Goal: Check status: Check status

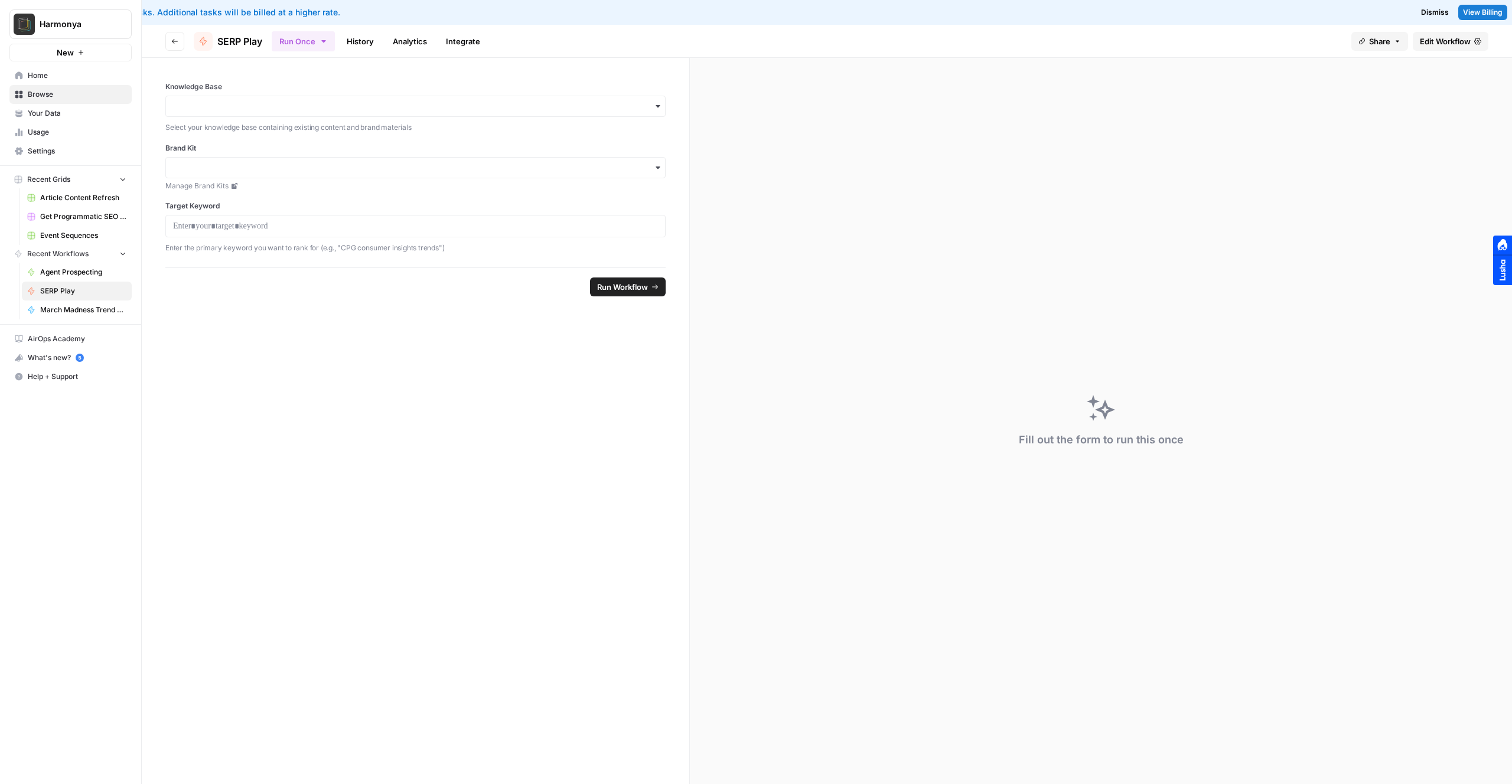
click at [1436, 14] on span "Dismiss" at bounding box center [1435, 12] width 28 height 11
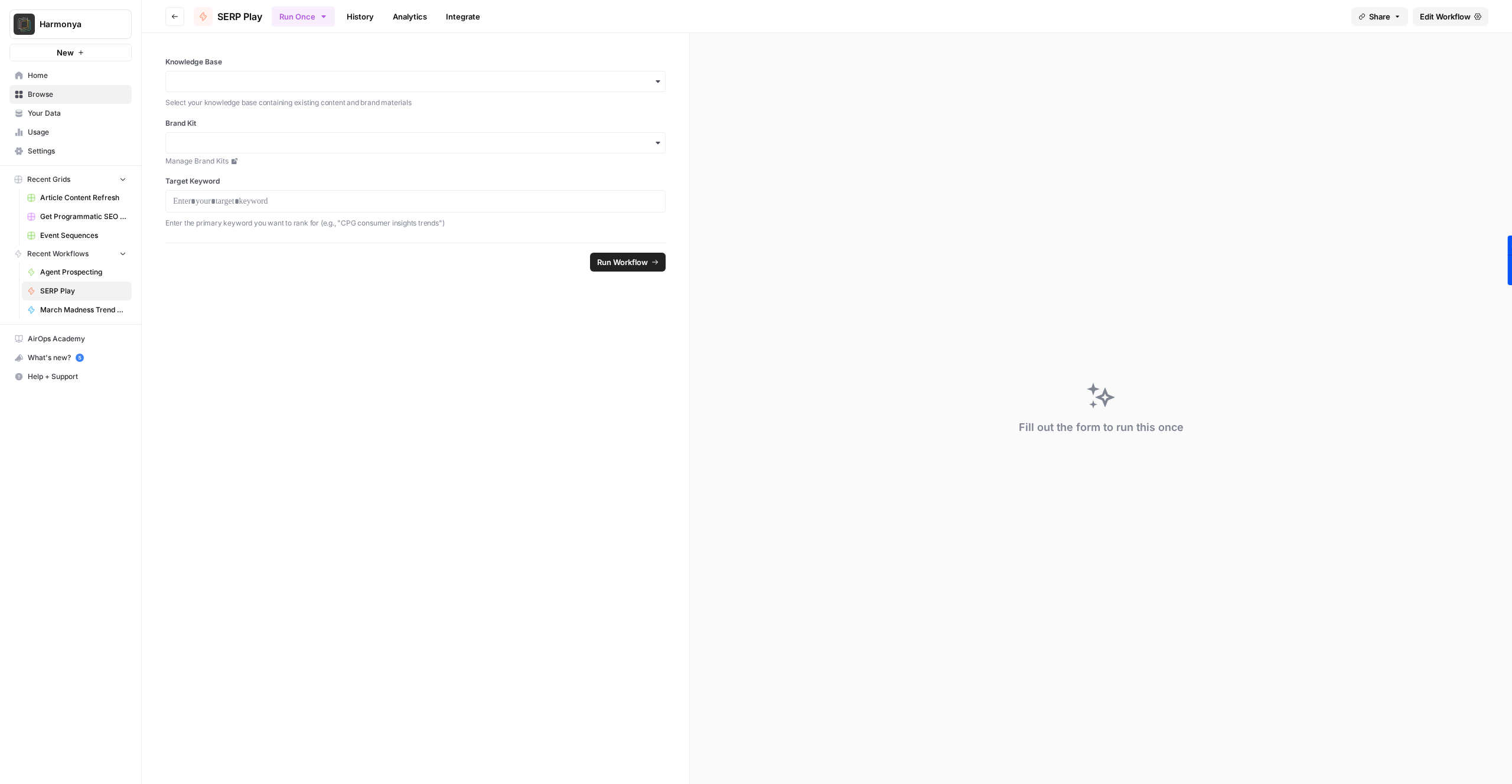
click at [368, 7] on link "History" at bounding box center [360, 16] width 42 height 19
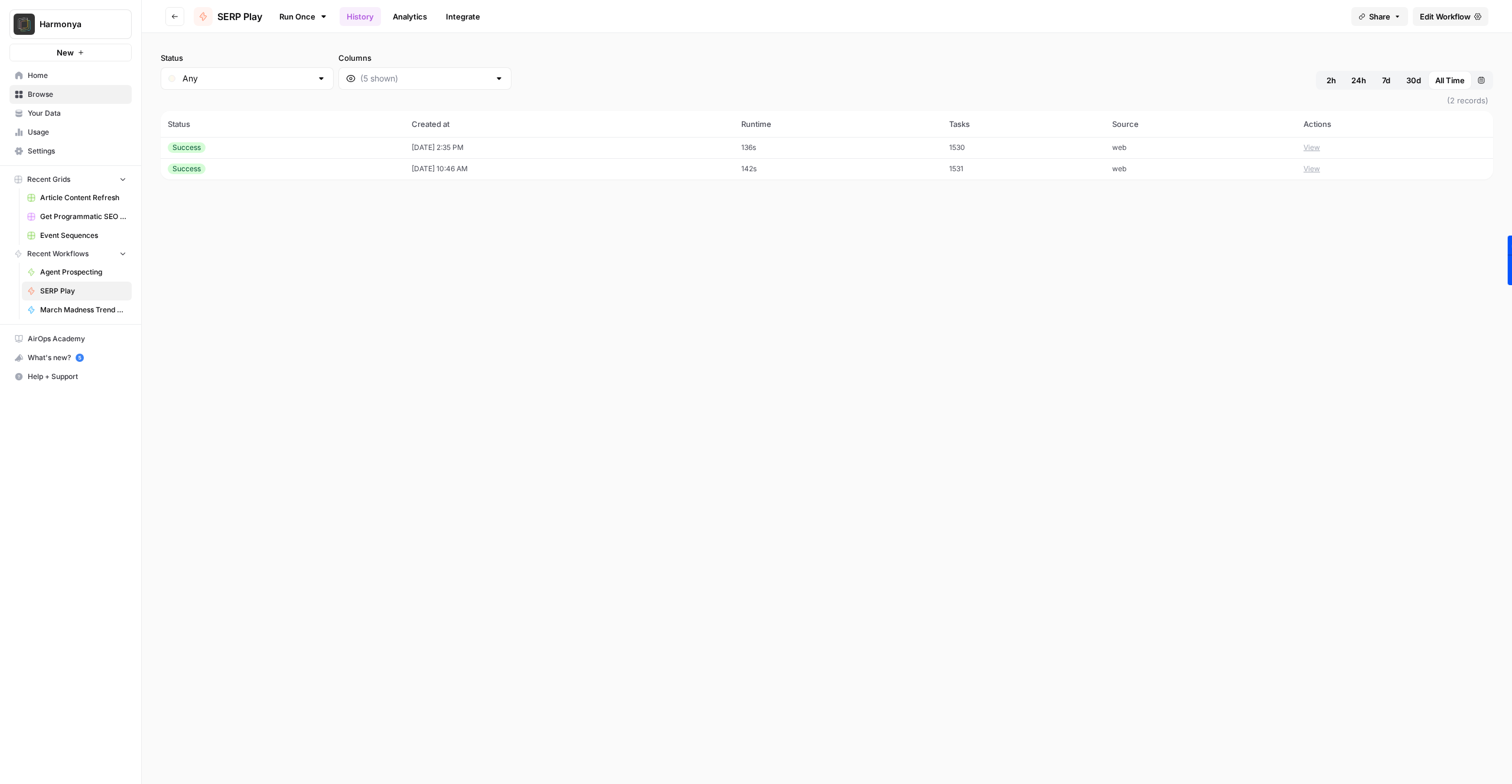
click at [1320, 149] on button "View" at bounding box center [1311, 147] width 17 height 11
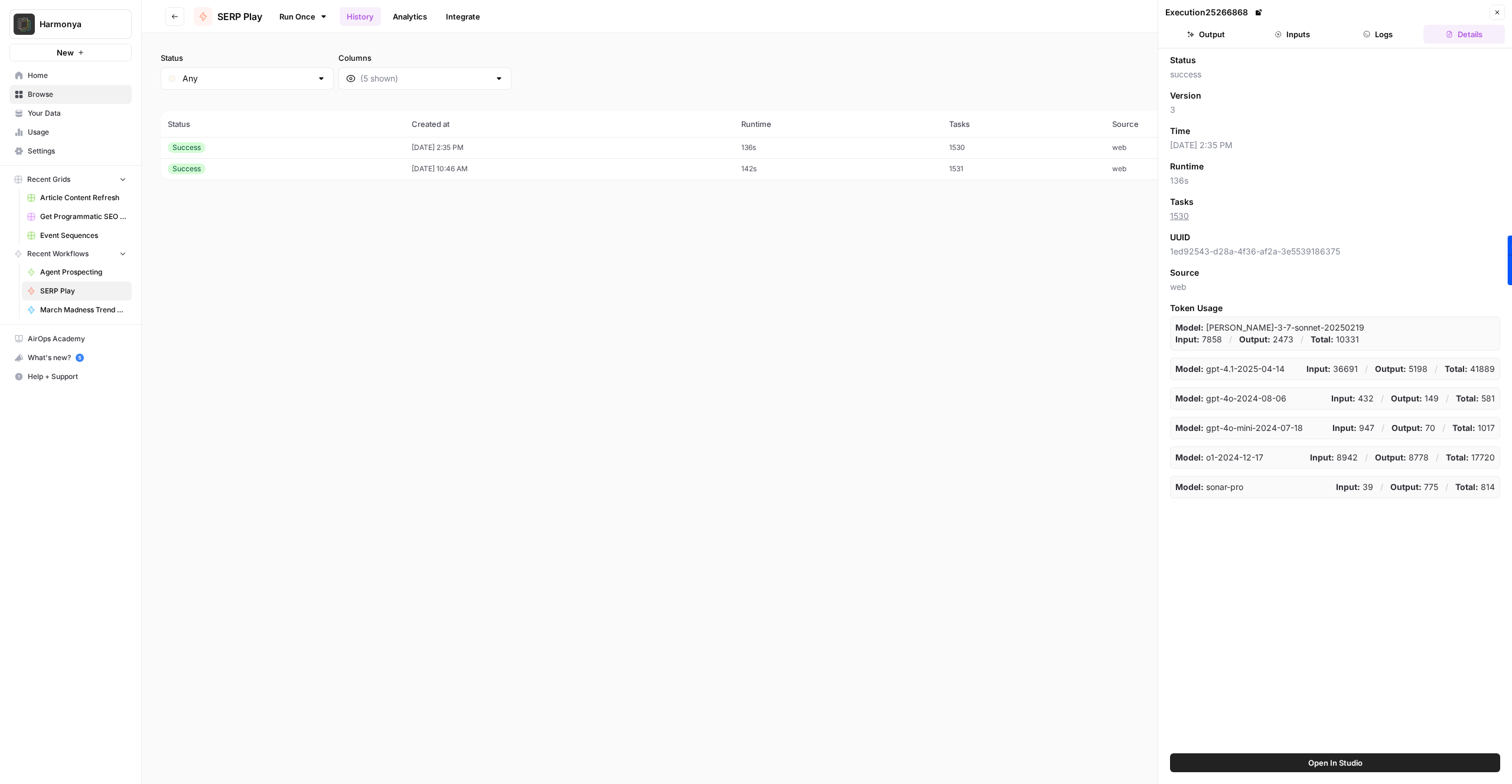
click at [1205, 31] on button "Output" at bounding box center [1207, 34] width 82 height 19
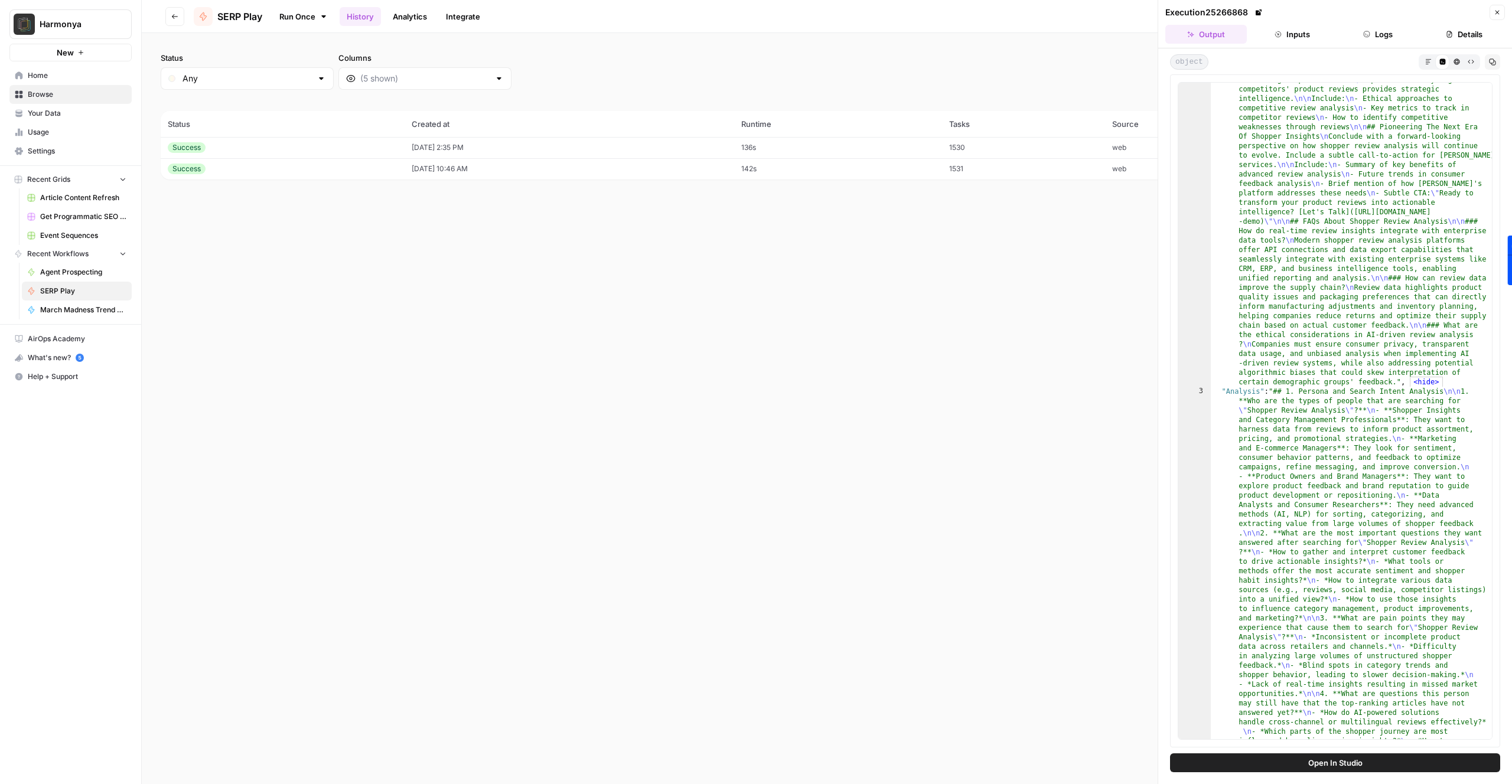
scroll to position [1342, 0]
click at [1429, 64] on icon "button" at bounding box center [1429, 61] width 6 height 6
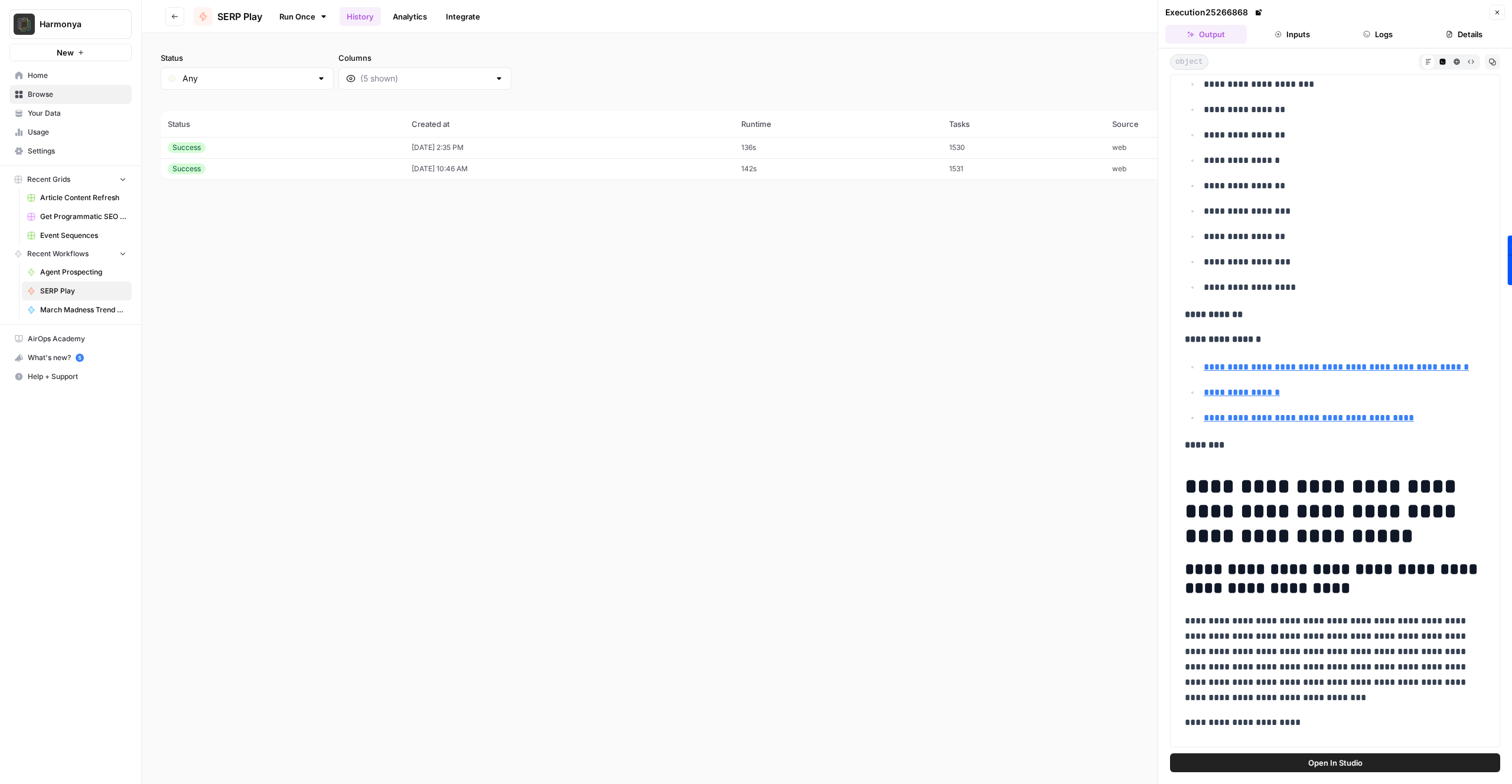
scroll to position [0, 0]
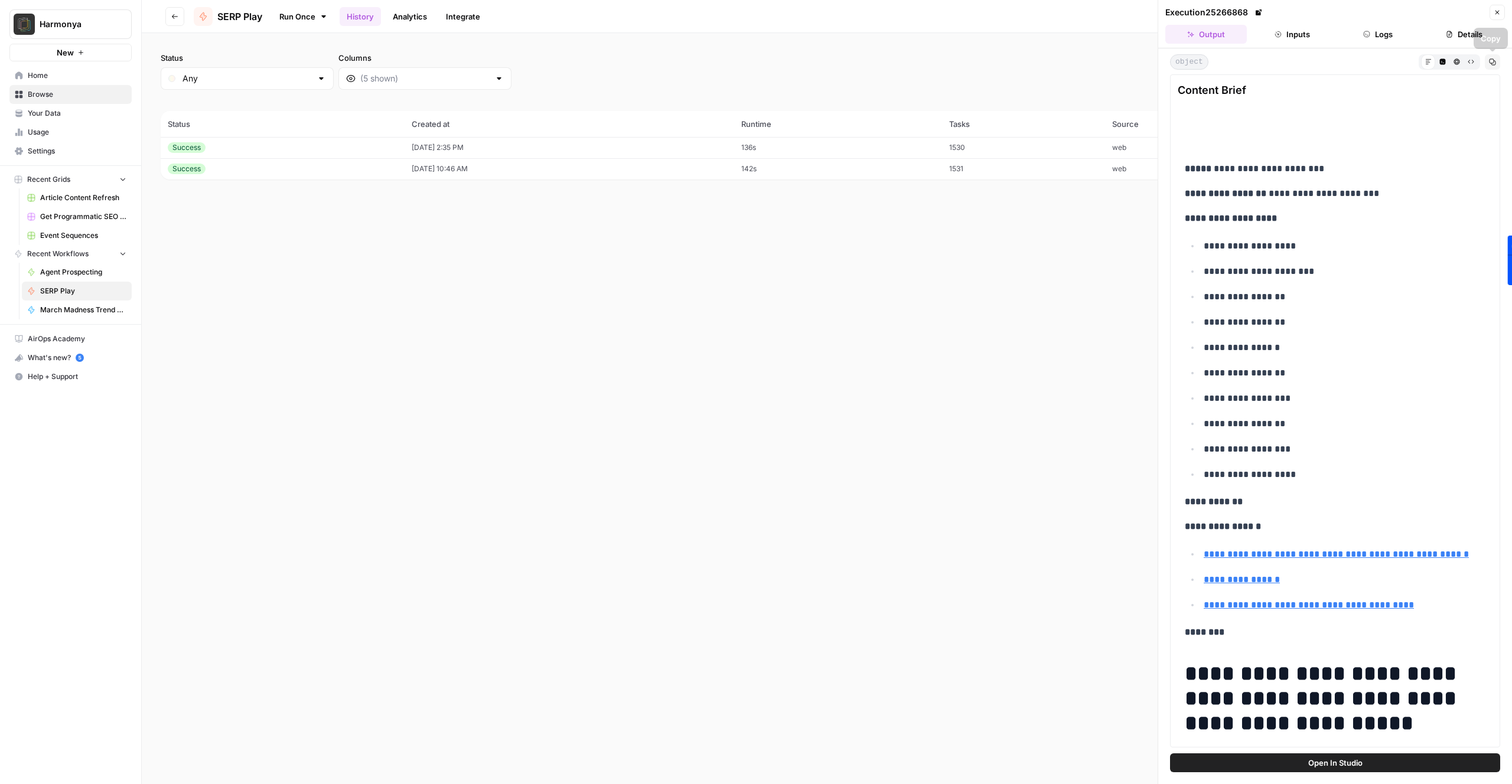
click at [1496, 62] on button "Copy" at bounding box center [1492, 61] width 15 height 15
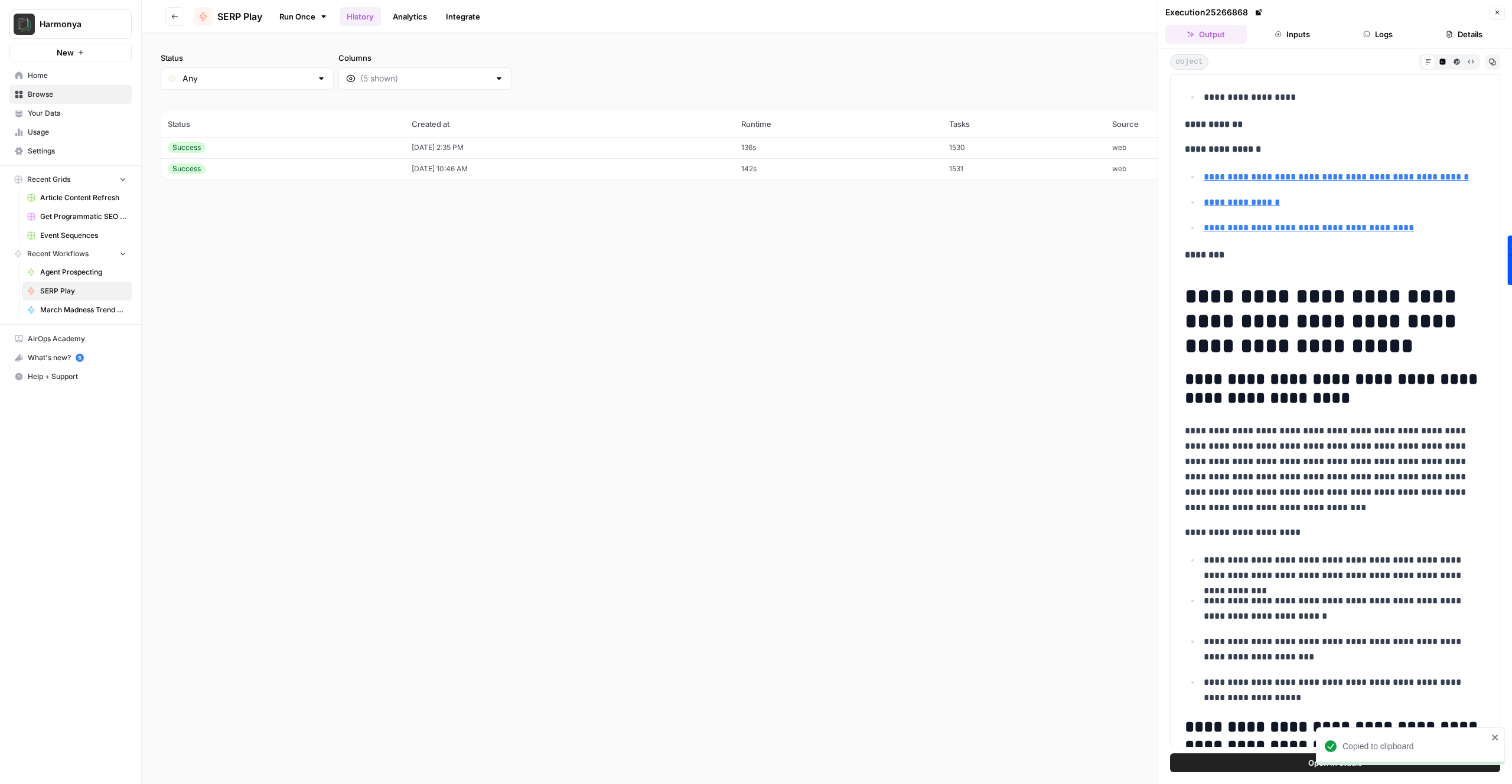
scroll to position [386, 0]
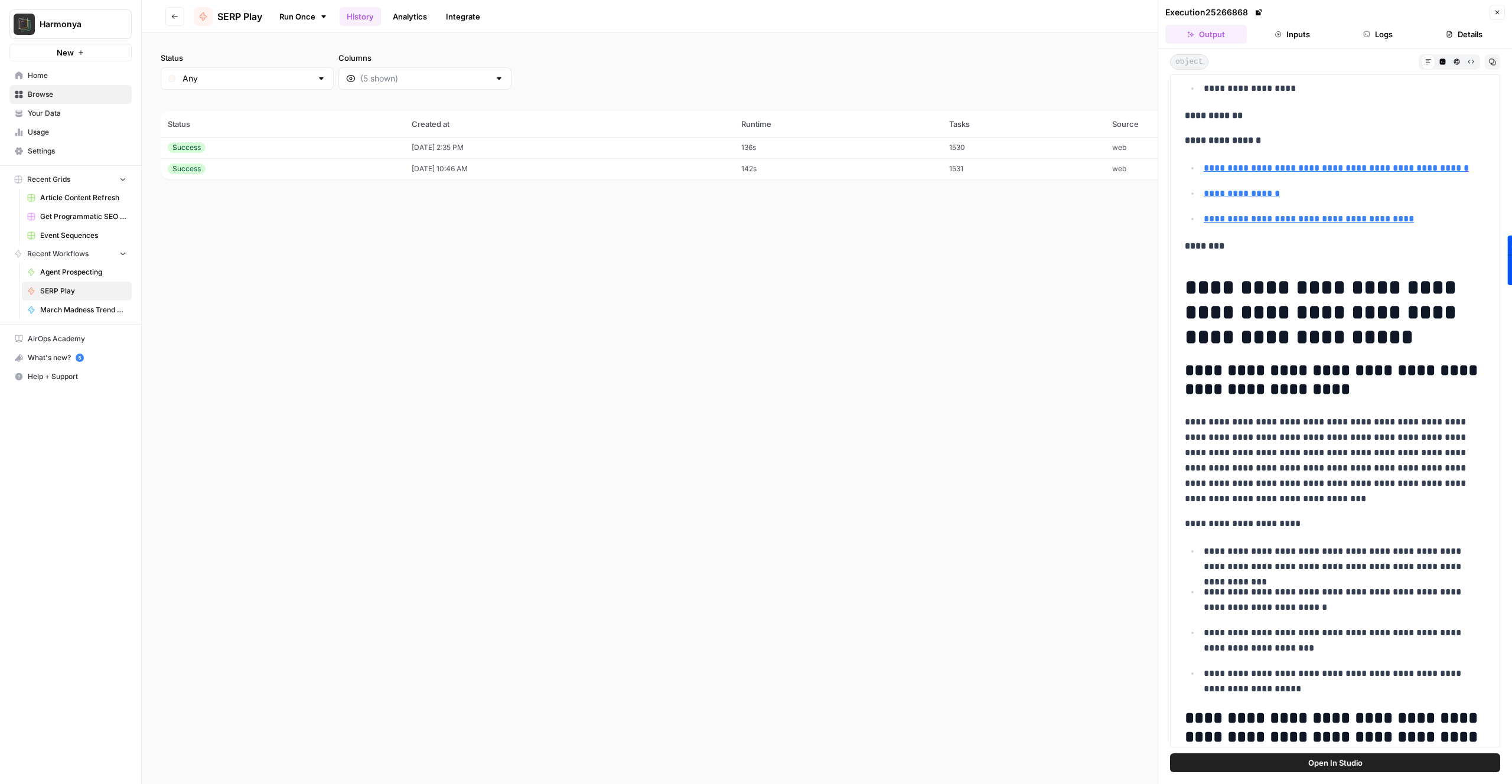
drag, startPoint x: 1364, startPoint y: 338, endPoint x: 1225, endPoint y: 292, distance: 146.4
click at [1225, 292] on h1 "**********" at bounding box center [1335, 312] width 301 height 74
copy h1 "**********"
